Goal: Transaction & Acquisition: Subscribe to service/newsletter

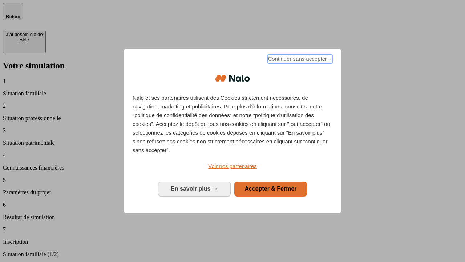
click at [300, 60] on span "Continuer sans accepter →" at bounding box center [300, 59] width 65 height 9
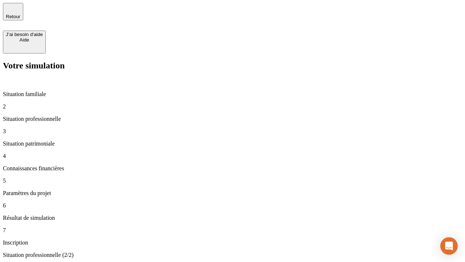
type input "30 000"
type input "1 000"
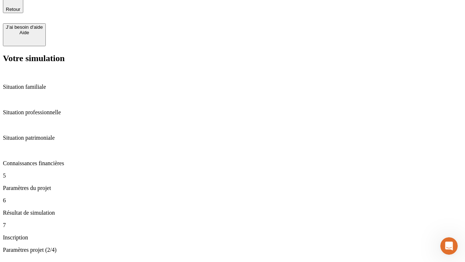
type input "40"
type input "200 000"
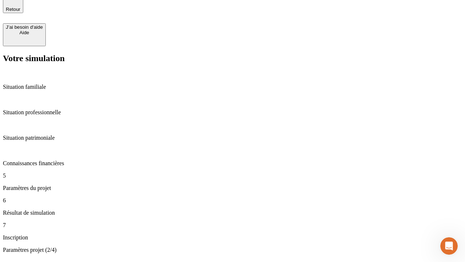
type input "640"
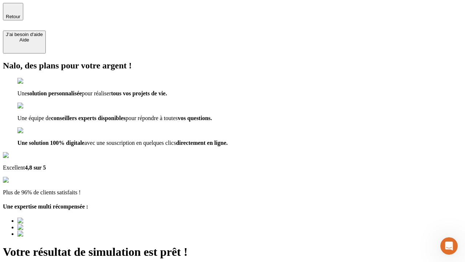
type input "[EMAIL_ADDRESS][DOMAIN_NAME]"
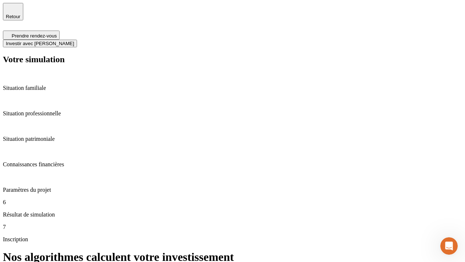
scroll to position [3, 0]
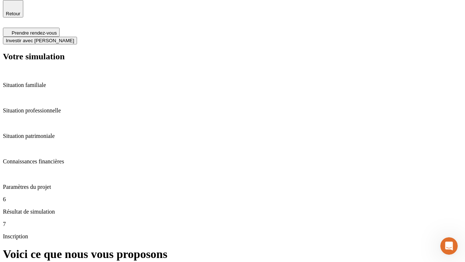
click at [74, 38] on span "Investir avec [PERSON_NAME]" at bounding box center [40, 40] width 68 height 5
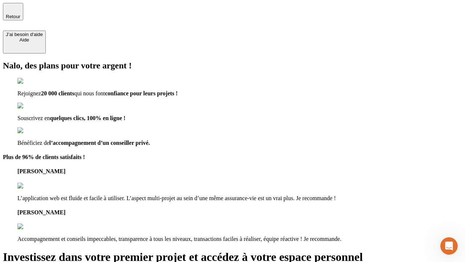
type input "[PERSON_NAME][EMAIL_ADDRESS][DOMAIN_NAME]"
